Goal: Find specific page/section: Find specific page/section

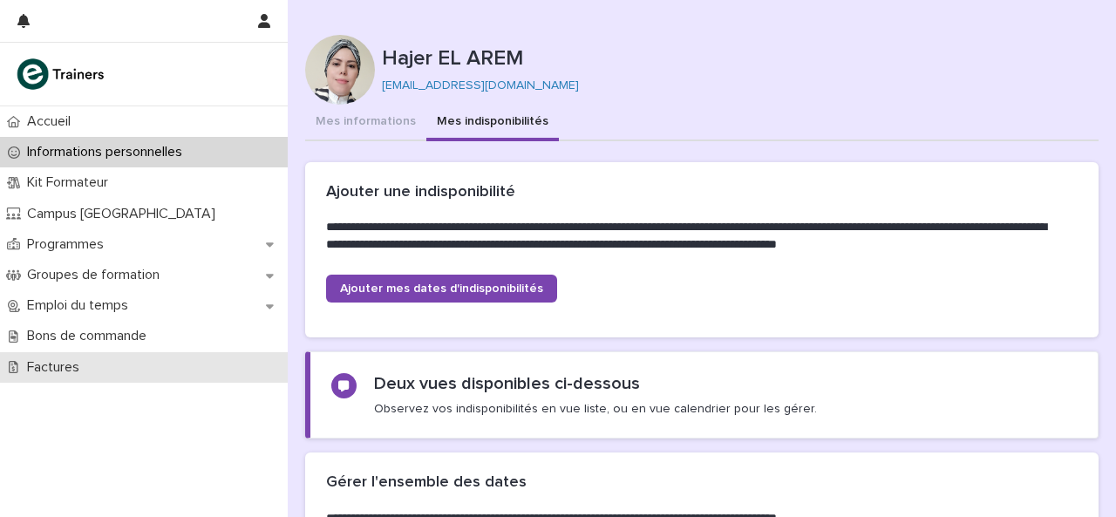
click at [62, 361] on p "Factures" at bounding box center [56, 367] width 73 height 17
